Goal: Information Seeking & Learning: Learn about a topic

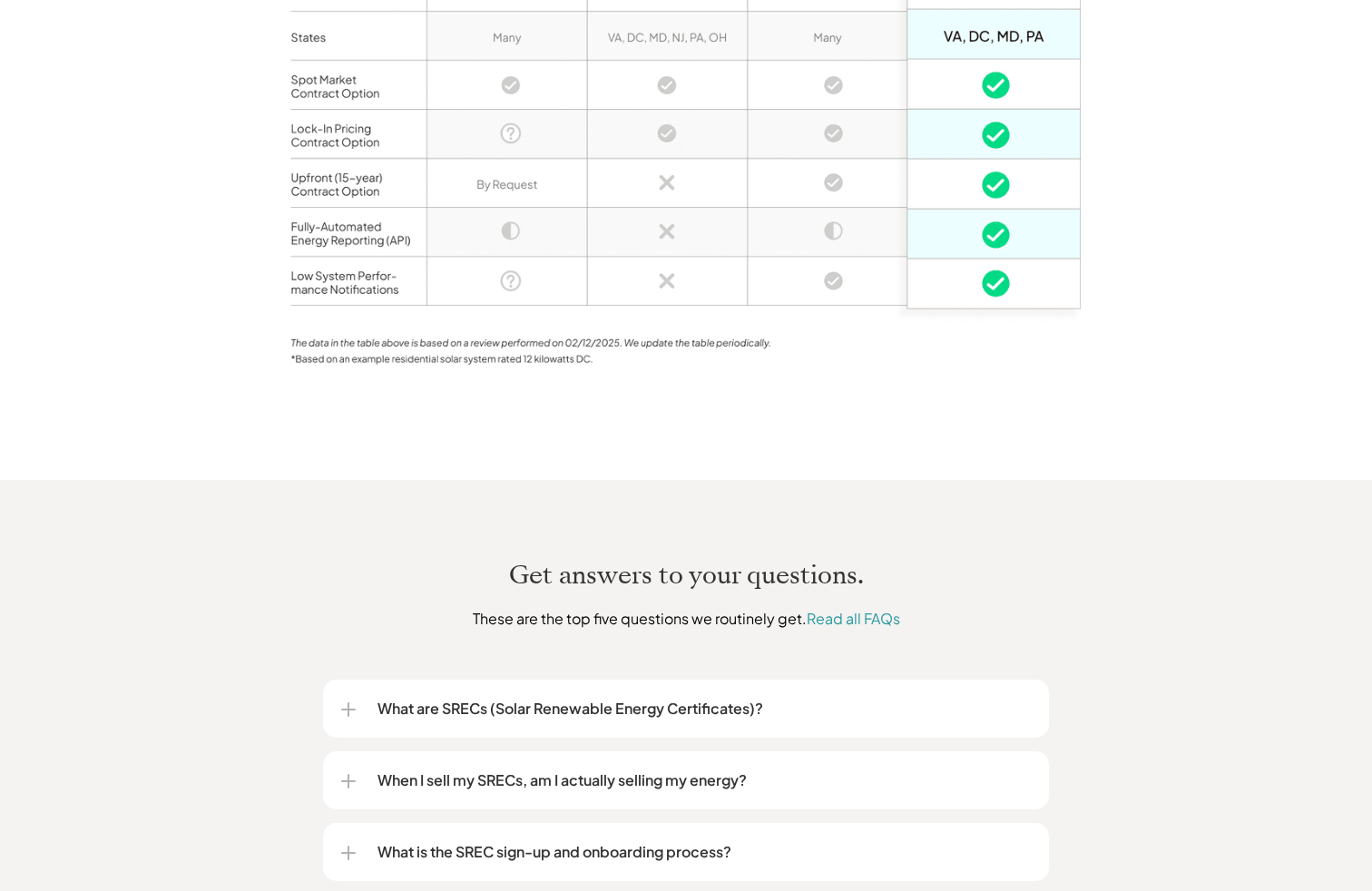
scroll to position [2292, 0]
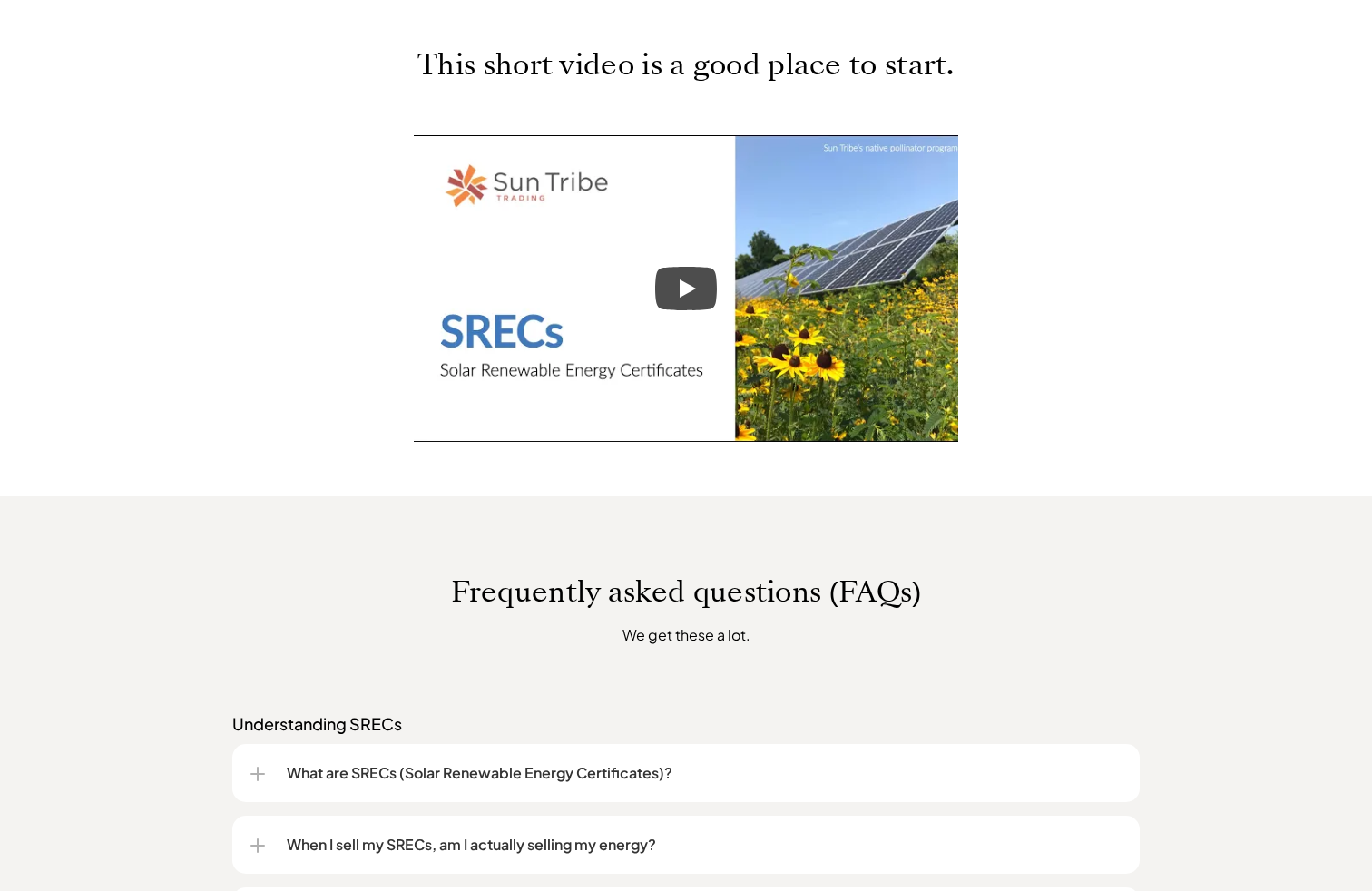
scroll to position [1706, 0]
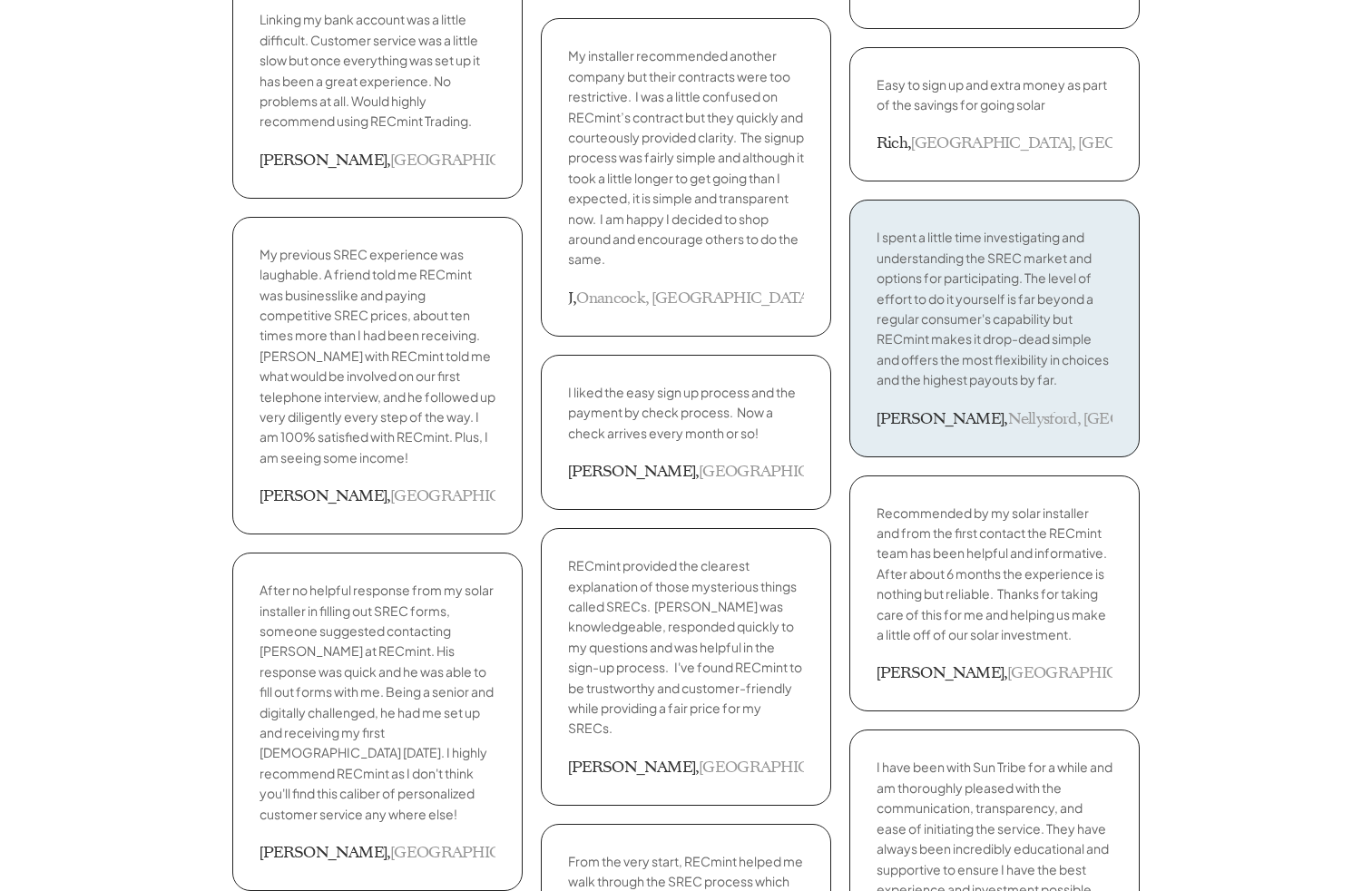
scroll to position [3413, 0]
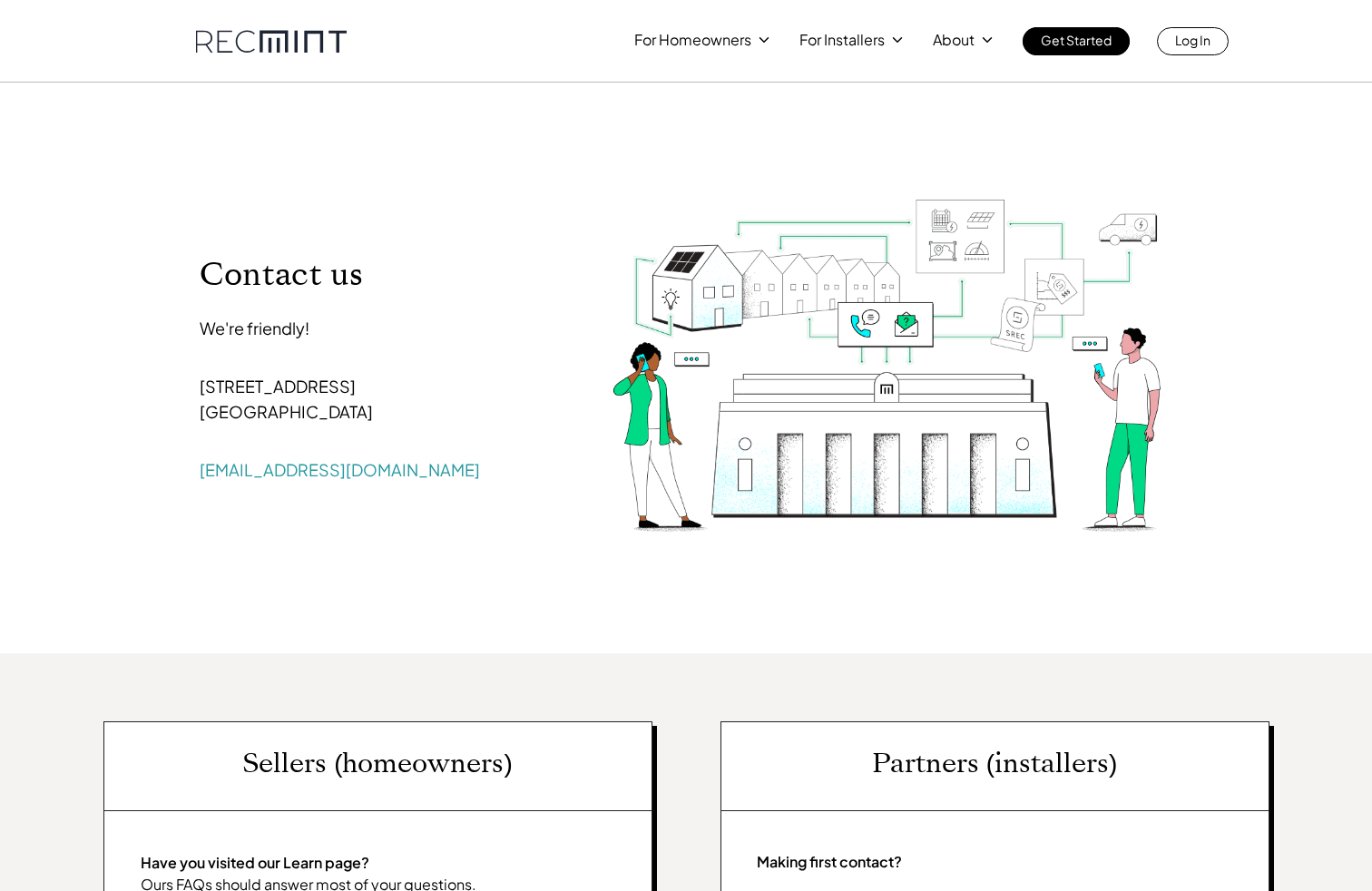
scroll to position [829, 0]
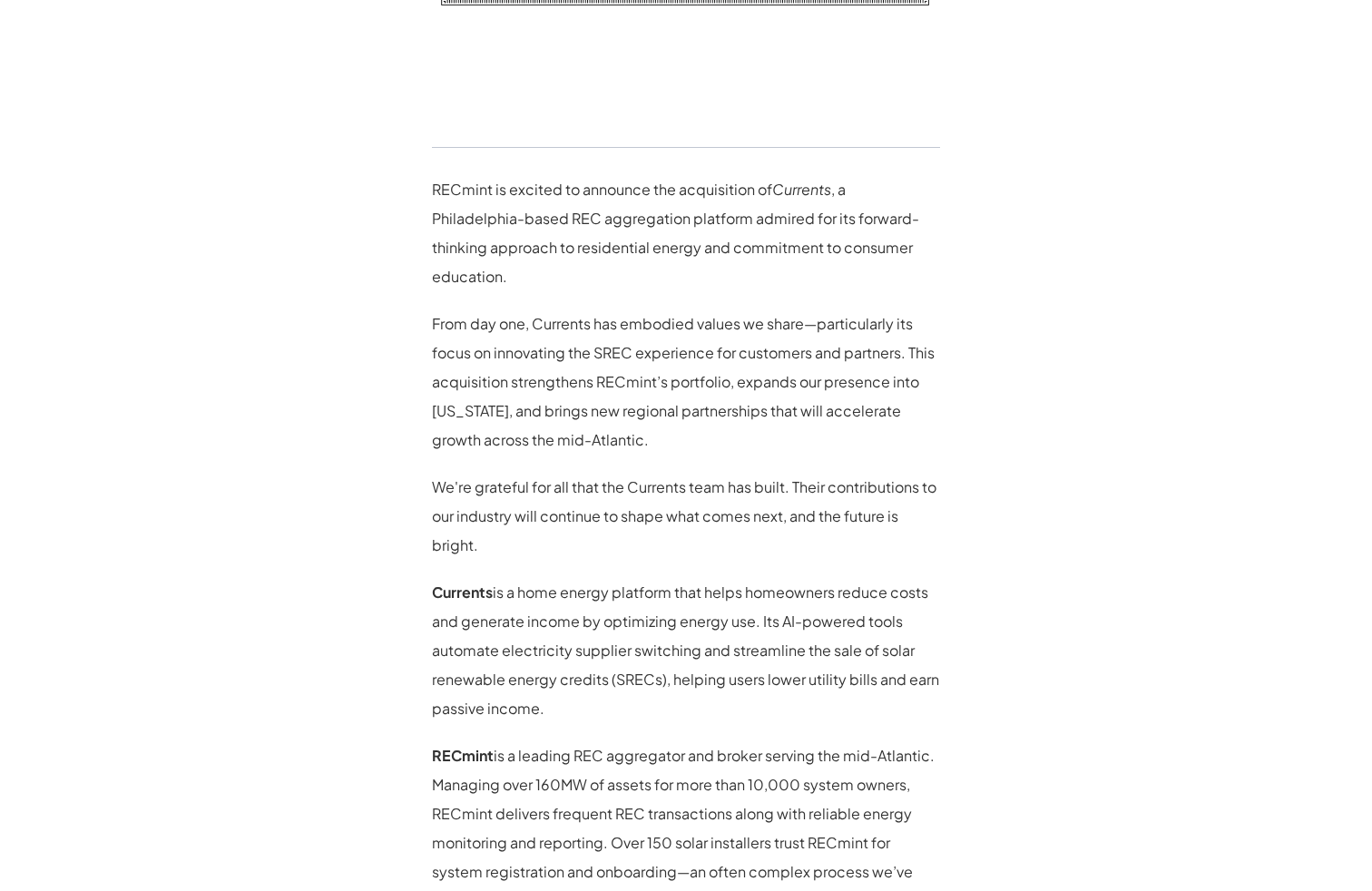
scroll to position [1341, 0]
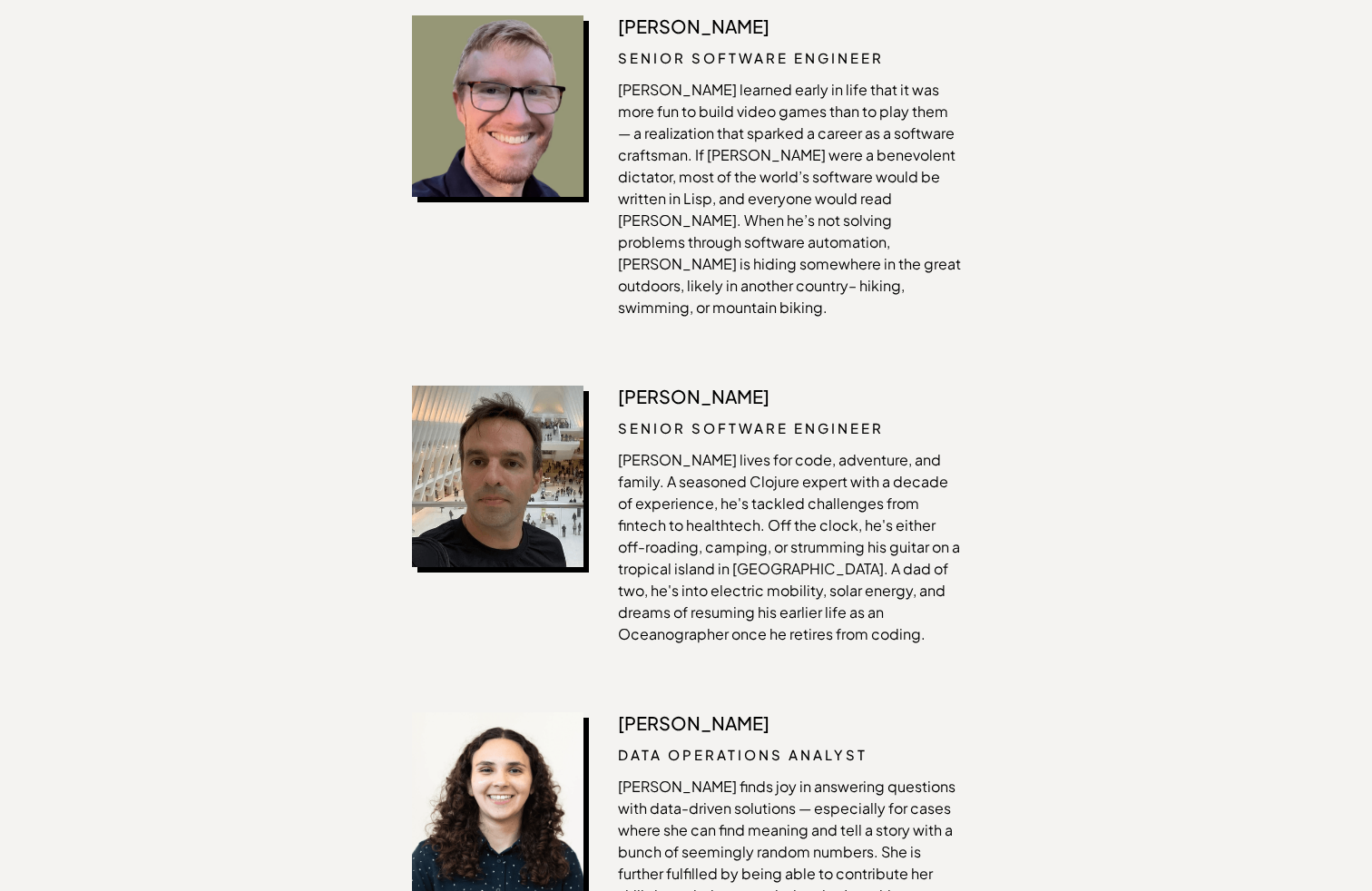
scroll to position [3413, 0]
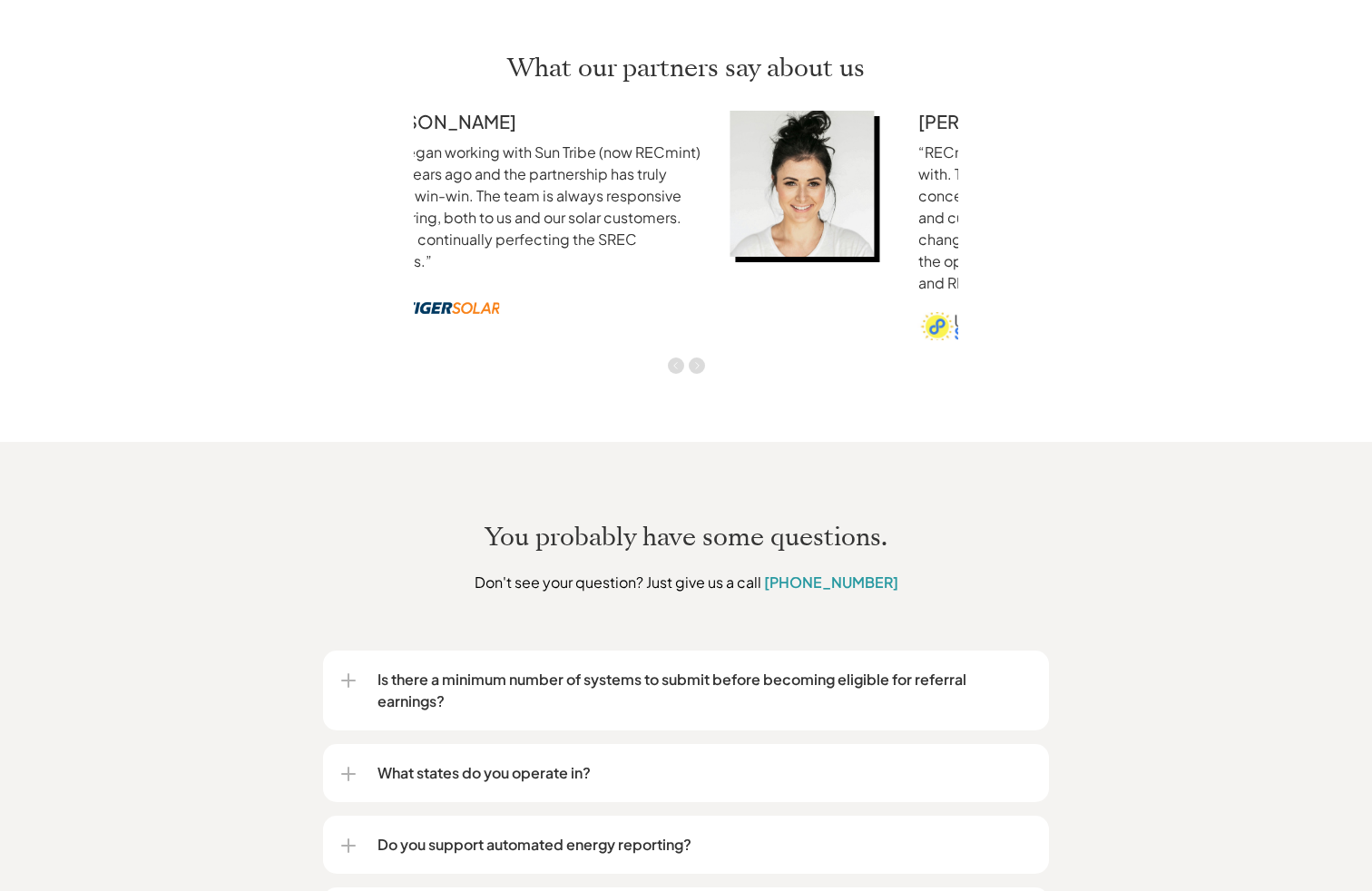
scroll to position [3413, 0]
